Goal: Transaction & Acquisition: Purchase product/service

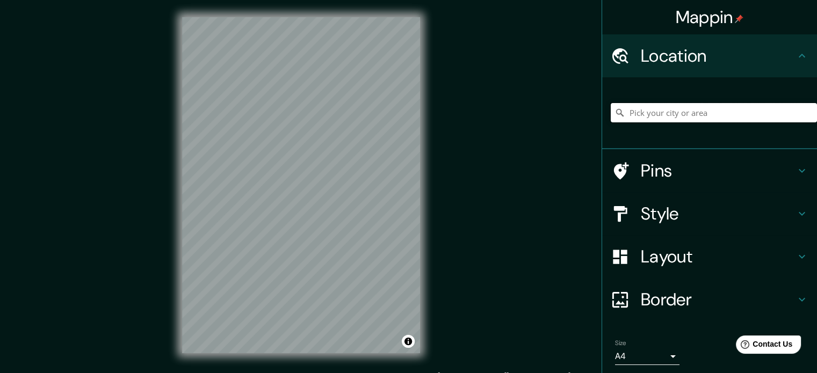
click at [667, 113] on input "Pick your city or area" at bounding box center [714, 112] width 206 height 19
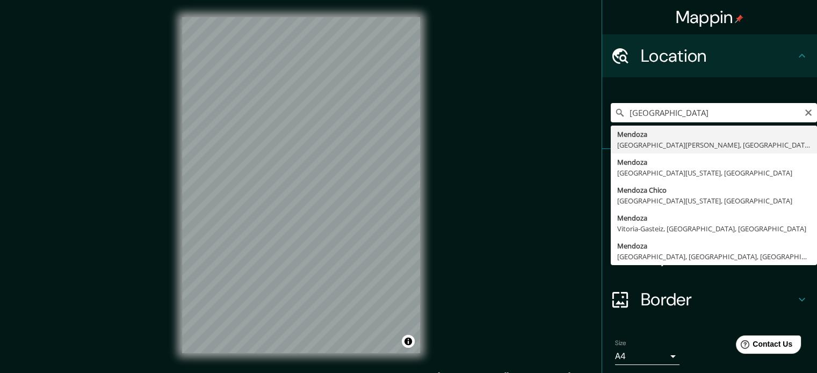
type input "[GEOGRAPHIC_DATA], [GEOGRAPHIC_DATA][PERSON_NAME], [GEOGRAPHIC_DATA]"
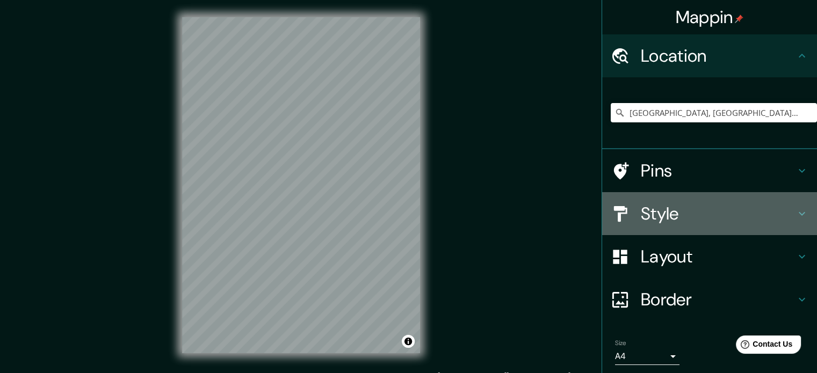
click at [718, 218] on h4 "Style" at bounding box center [718, 213] width 155 height 21
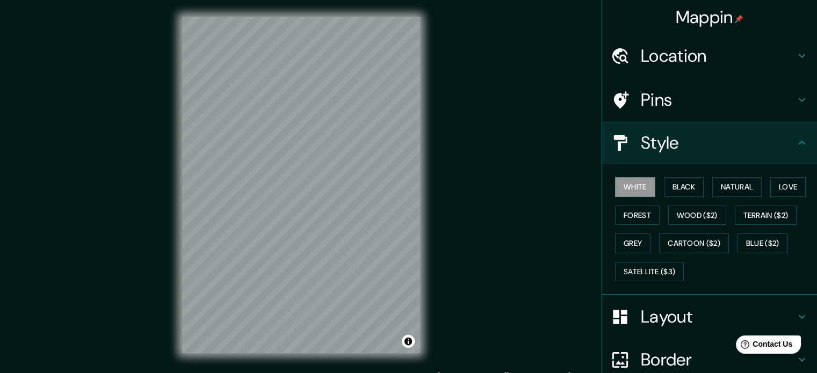
click at [656, 322] on h4 "Layout" at bounding box center [718, 316] width 155 height 21
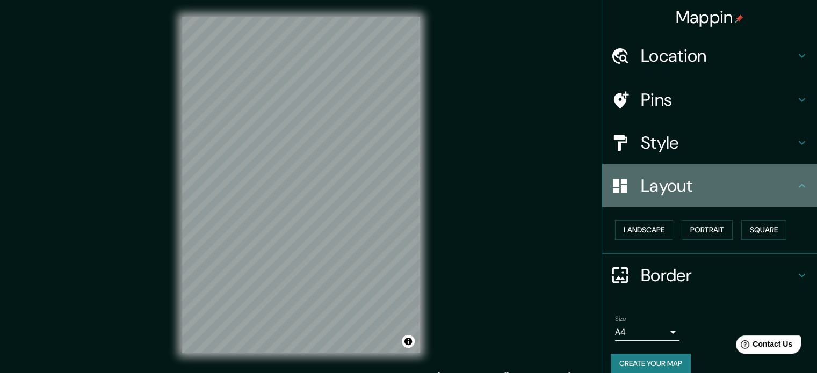
click at [658, 206] on div "Layout" at bounding box center [709, 185] width 215 height 43
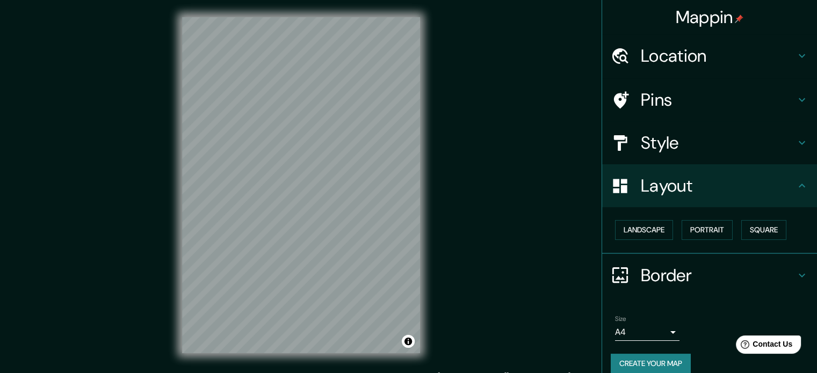
click at [796, 191] on icon at bounding box center [802, 185] width 13 height 13
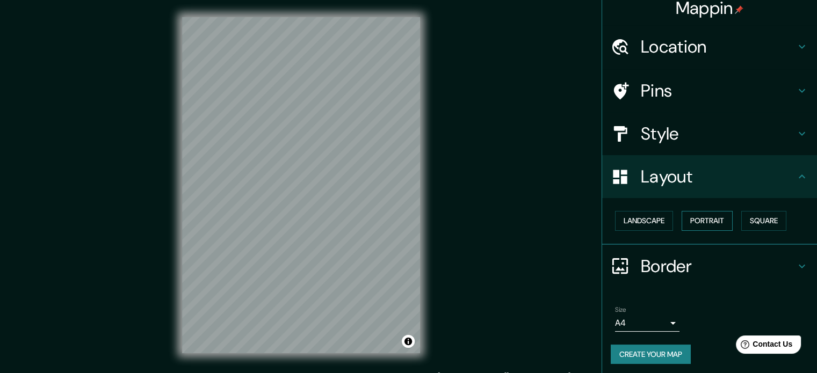
scroll to position [12, 0]
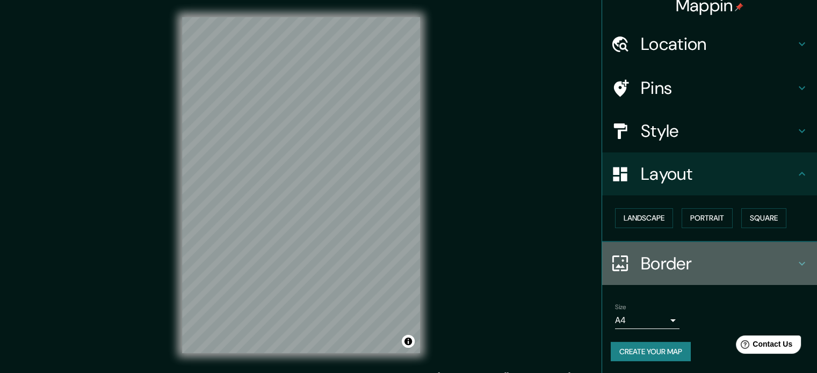
click at [786, 261] on h4 "Border" at bounding box center [718, 263] width 155 height 21
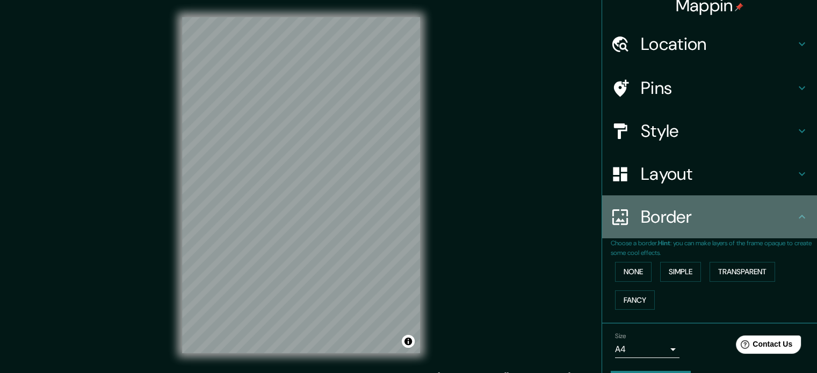
click at [709, 200] on div "Border" at bounding box center [709, 217] width 215 height 43
click at [796, 223] on icon at bounding box center [802, 217] width 13 height 13
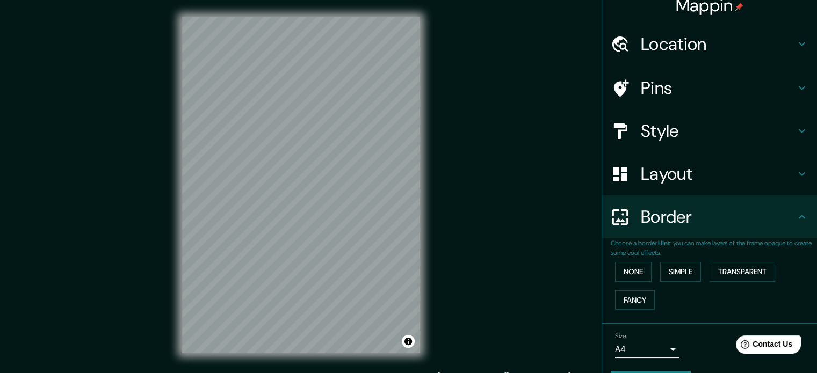
click at [765, 119] on div "Style" at bounding box center [709, 131] width 215 height 43
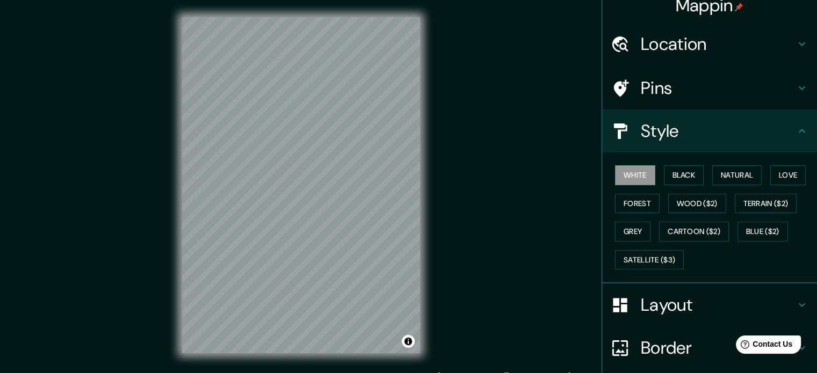
click at [786, 97] on h4 "Pins" at bounding box center [718, 87] width 155 height 21
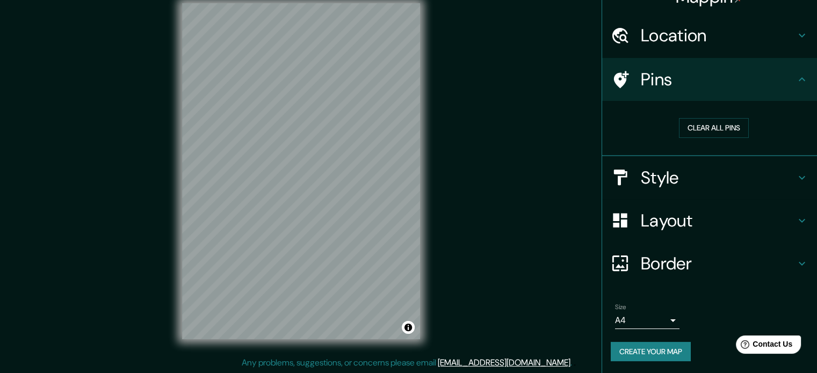
scroll to position [0, 0]
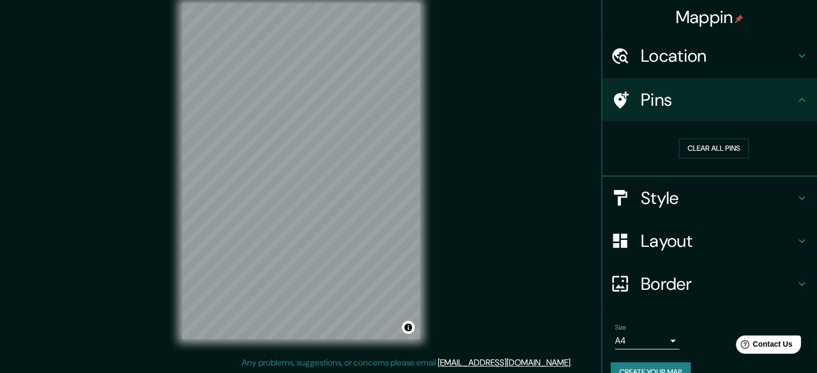
click at [640, 333] on body "Mappin Location [GEOGRAPHIC_DATA], [GEOGRAPHIC_DATA][PERSON_NAME], [GEOGRAPHIC_…" at bounding box center [408, 172] width 817 height 373
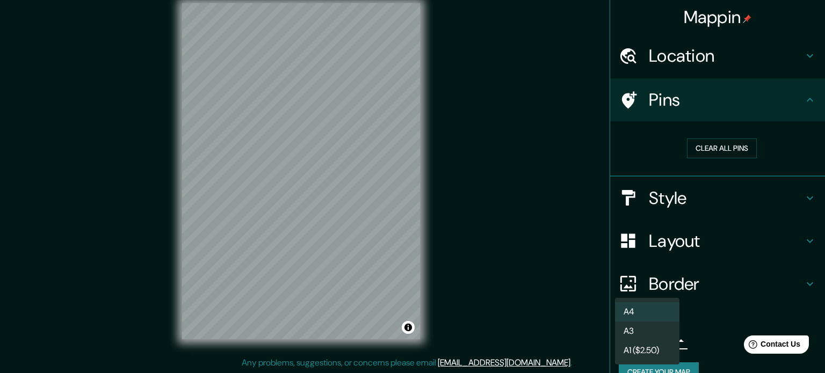
click at [505, 283] on div at bounding box center [412, 186] width 825 height 373
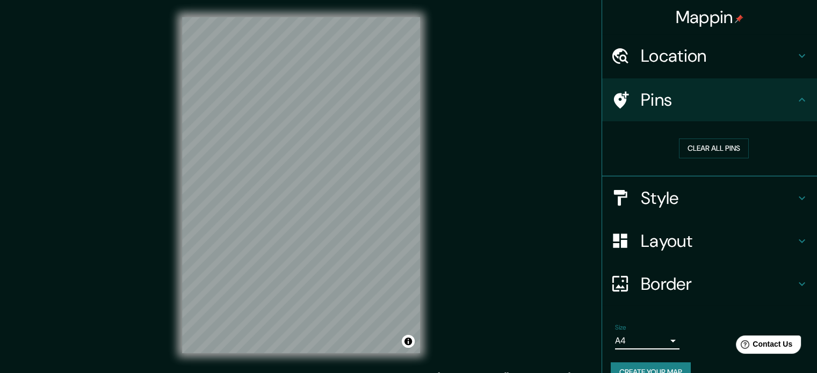
click at [645, 201] on h4 "Style" at bounding box center [718, 198] width 155 height 21
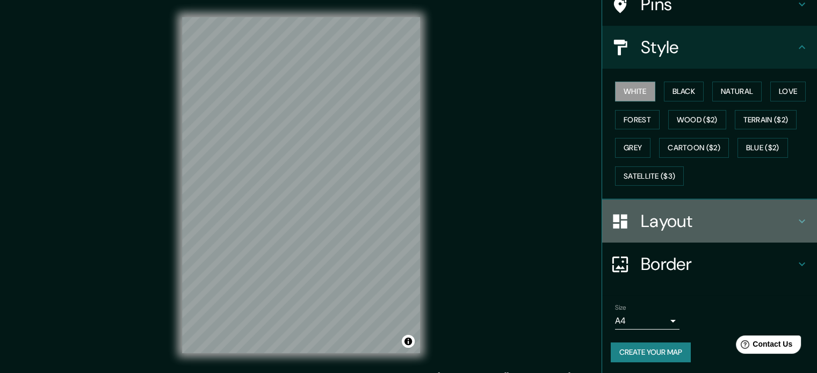
click at [690, 224] on h4 "Layout" at bounding box center [718, 221] width 155 height 21
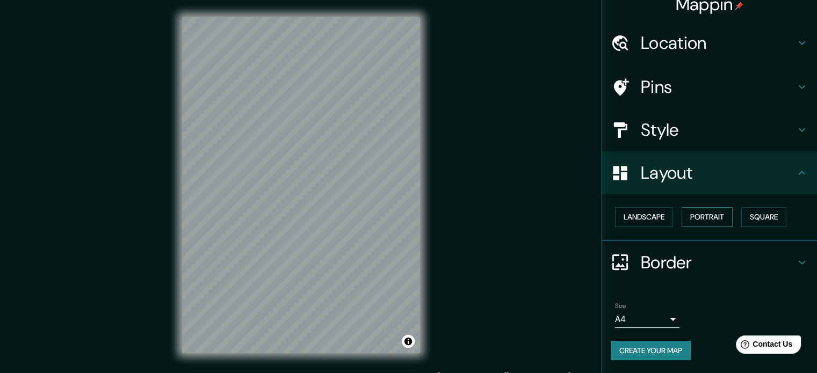
scroll to position [12, 0]
click at [688, 223] on button "Portrait" at bounding box center [707, 218] width 51 height 20
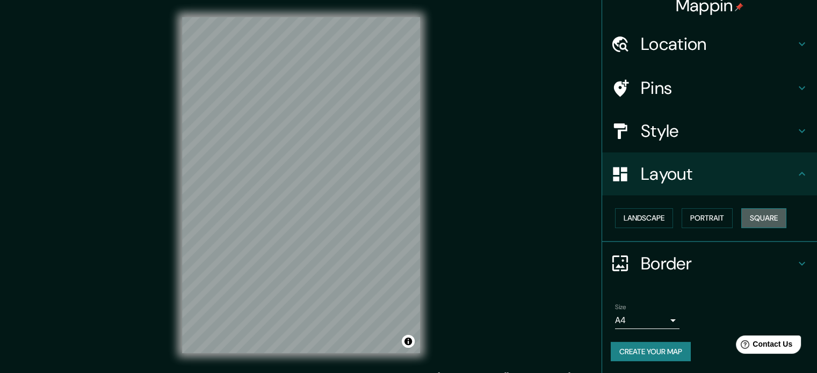
click at [767, 213] on button "Square" at bounding box center [764, 218] width 45 height 20
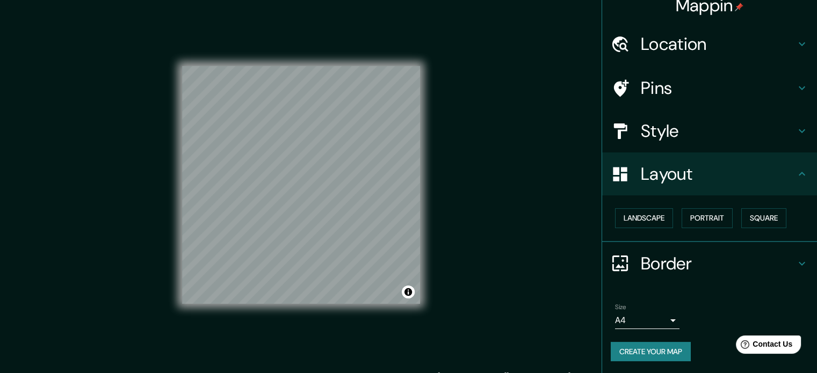
scroll to position [14, 0]
